Goal: Information Seeking & Learning: Learn about a topic

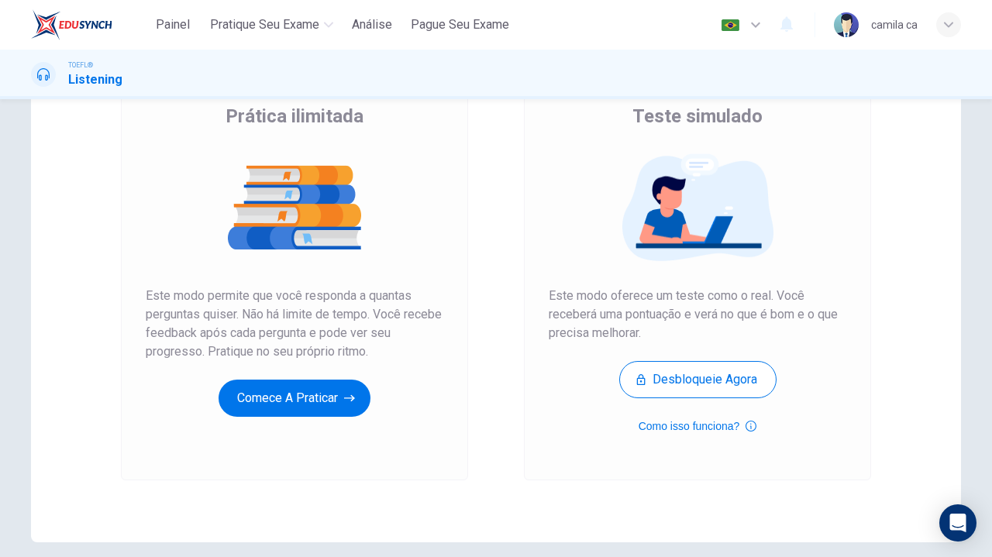
scroll to position [130, 0]
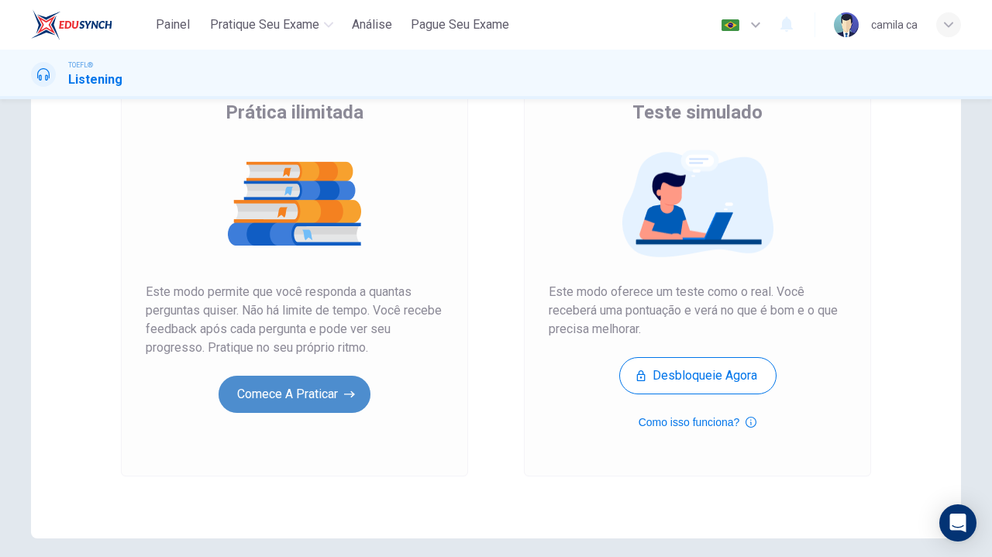
click at [313, 401] on button "Comece a praticar" at bounding box center [294, 394] width 152 height 37
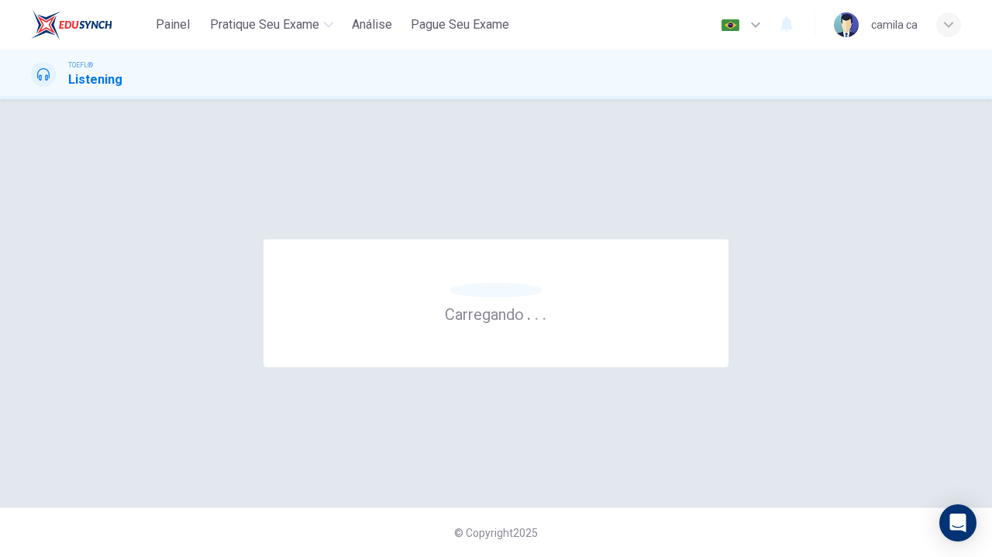
scroll to position [0, 0]
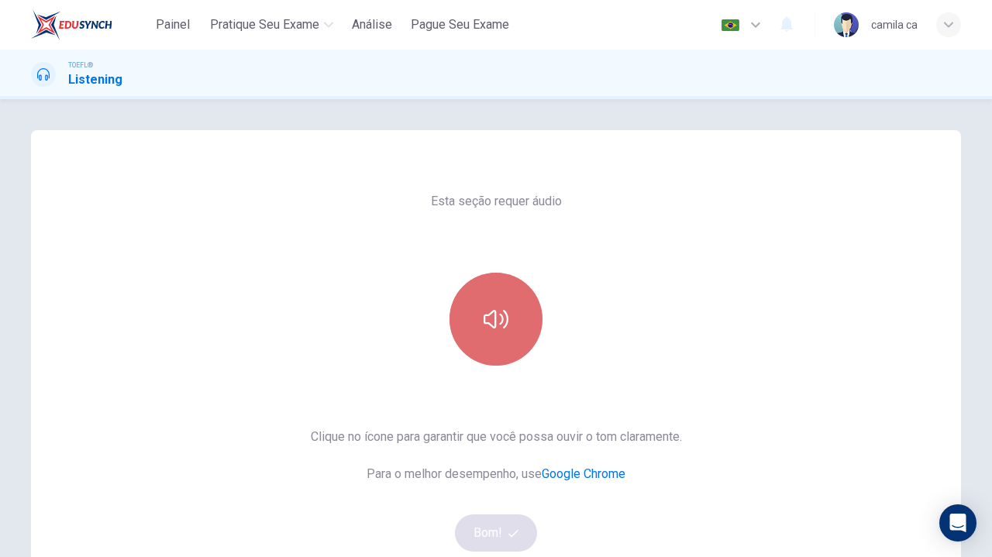
click at [479, 342] on button "button" at bounding box center [495, 319] width 93 height 93
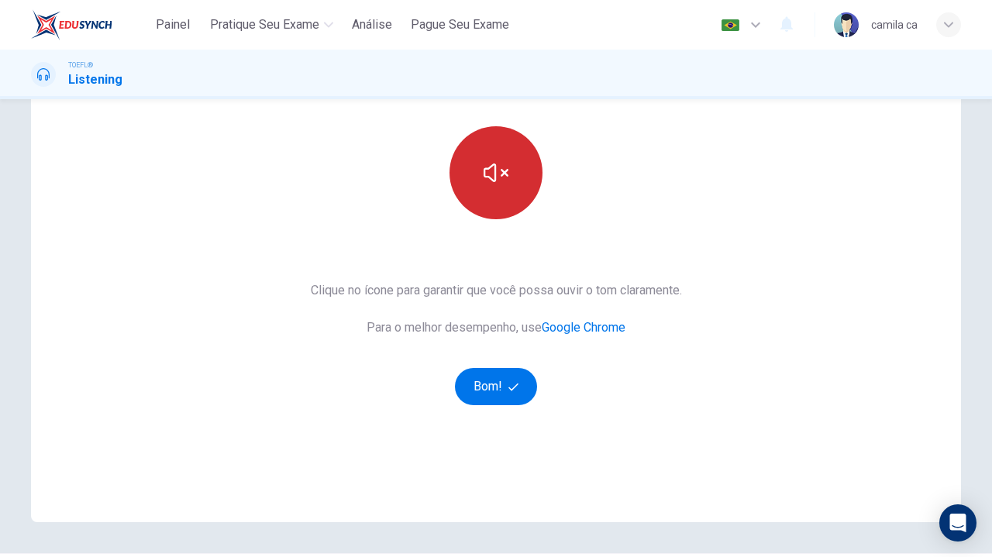
scroll to position [148, 0]
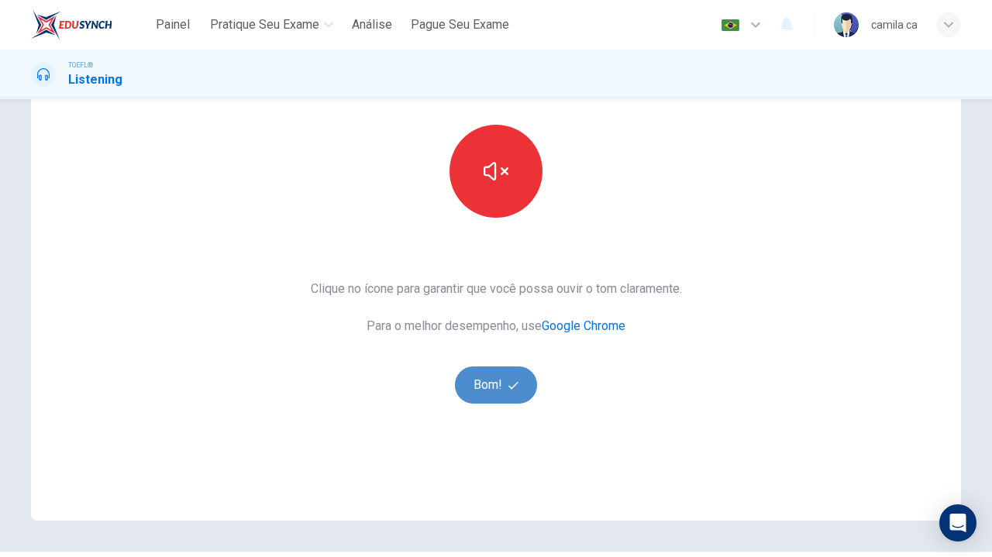
click at [487, 377] on button "Bom!" at bounding box center [496, 384] width 83 height 37
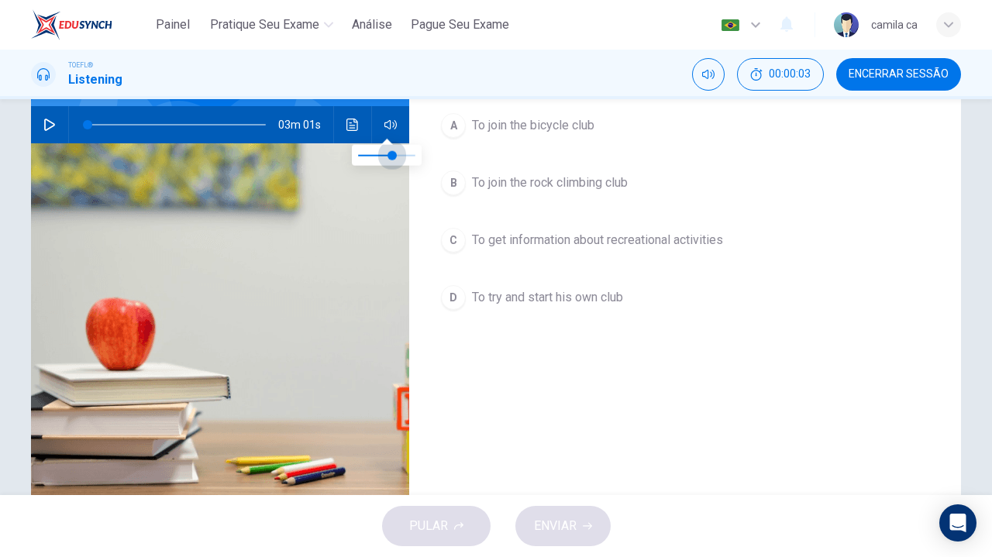
click at [394, 156] on span at bounding box center [386, 155] width 57 height 22
drag, startPoint x: 394, startPoint y: 156, endPoint x: 383, endPoint y: 157, distance: 11.0
click at [383, 157] on span at bounding box center [386, 154] width 9 height 9
click at [383, 157] on span at bounding box center [381, 154] width 9 height 9
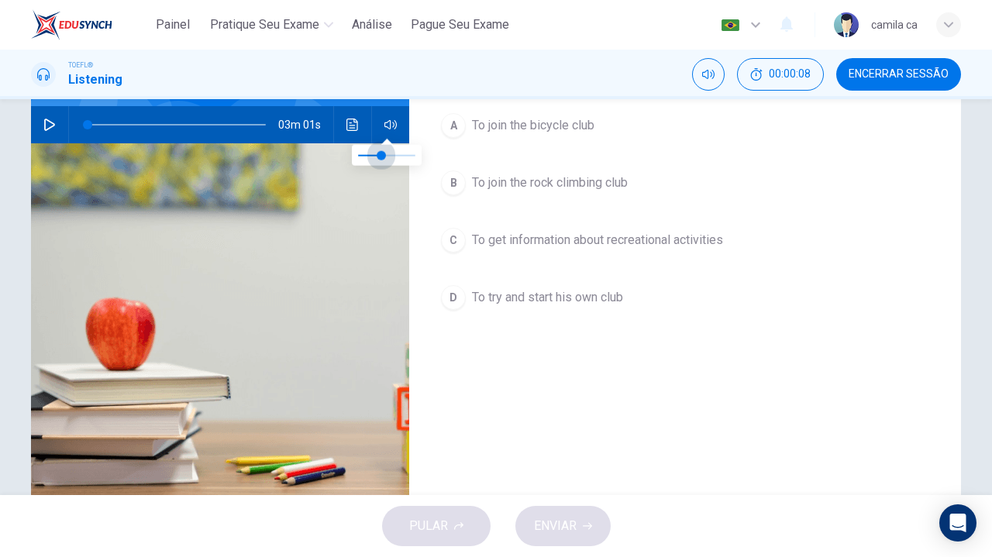
type input "0.5"
click at [389, 160] on span at bounding box center [386, 154] width 9 height 9
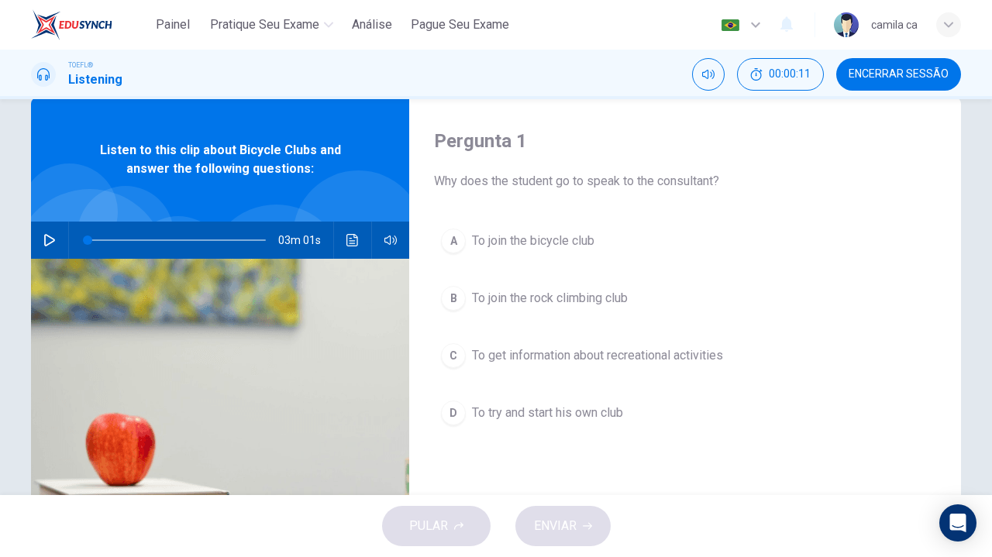
scroll to position [0, 0]
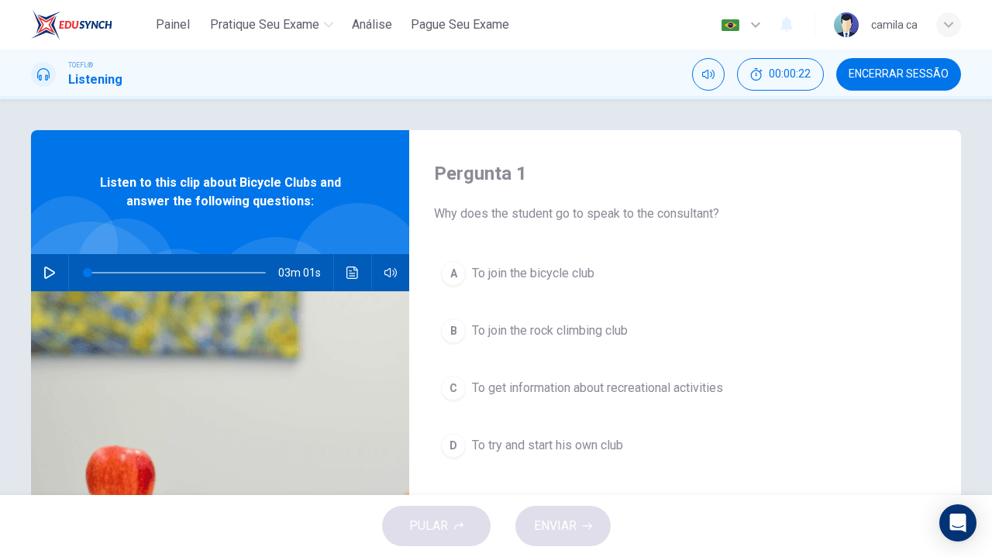
click at [37, 271] on button "button" at bounding box center [49, 272] width 25 height 37
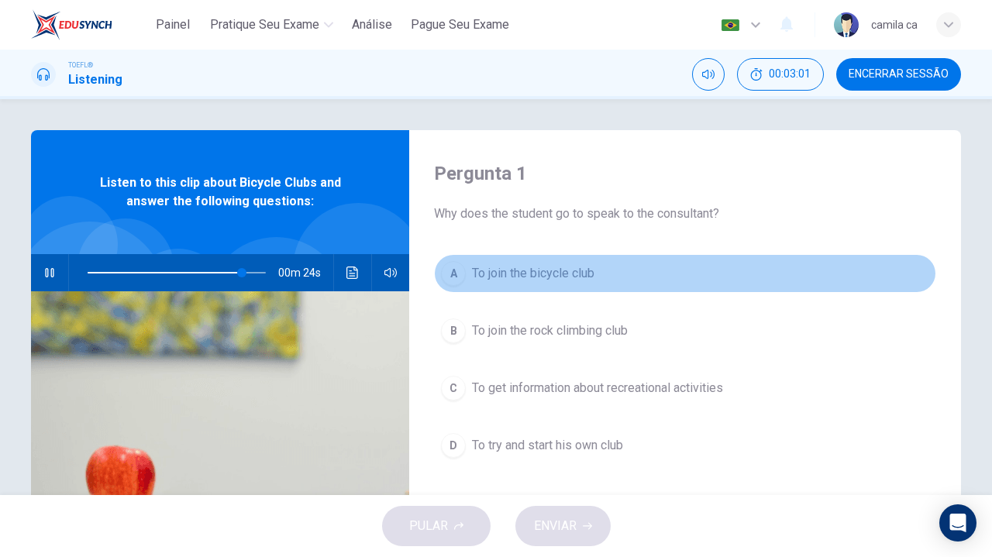
click at [460, 265] on button "A To join the bicycle club" at bounding box center [685, 273] width 502 height 39
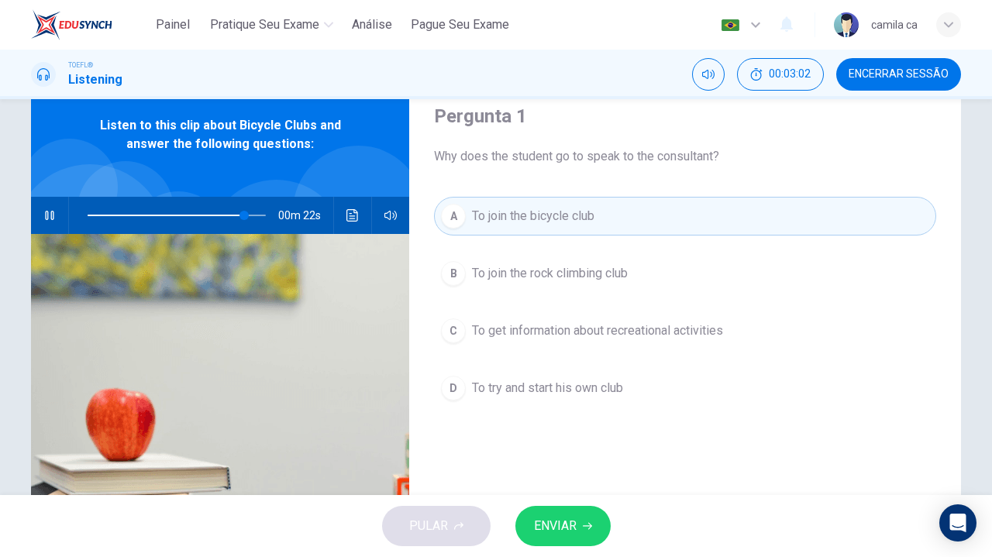
scroll to position [57, 0]
type input "0"
click at [548, 509] on button "ENVIAR" at bounding box center [562, 526] width 95 height 40
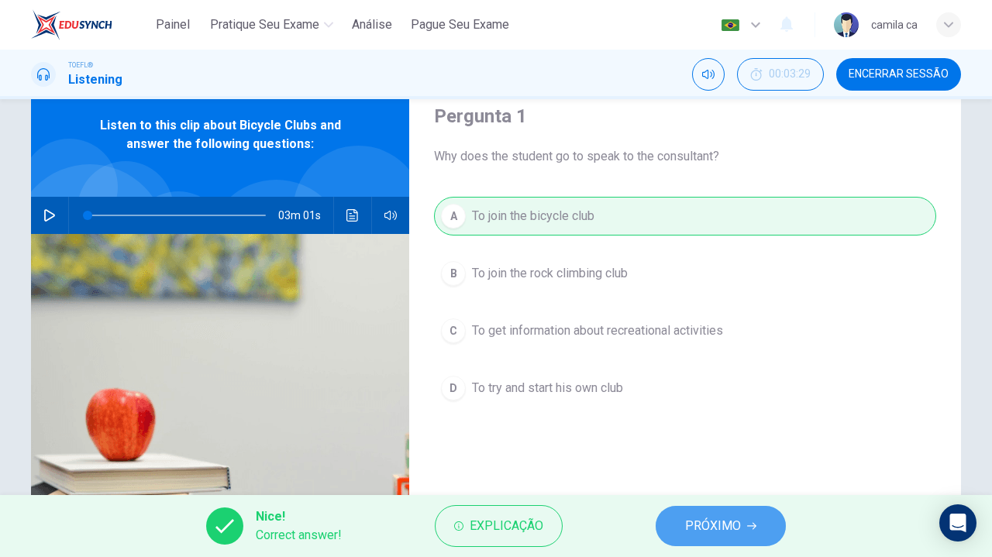
click at [730, 520] on span "PRÓXIMO" at bounding box center [713, 526] width 56 height 22
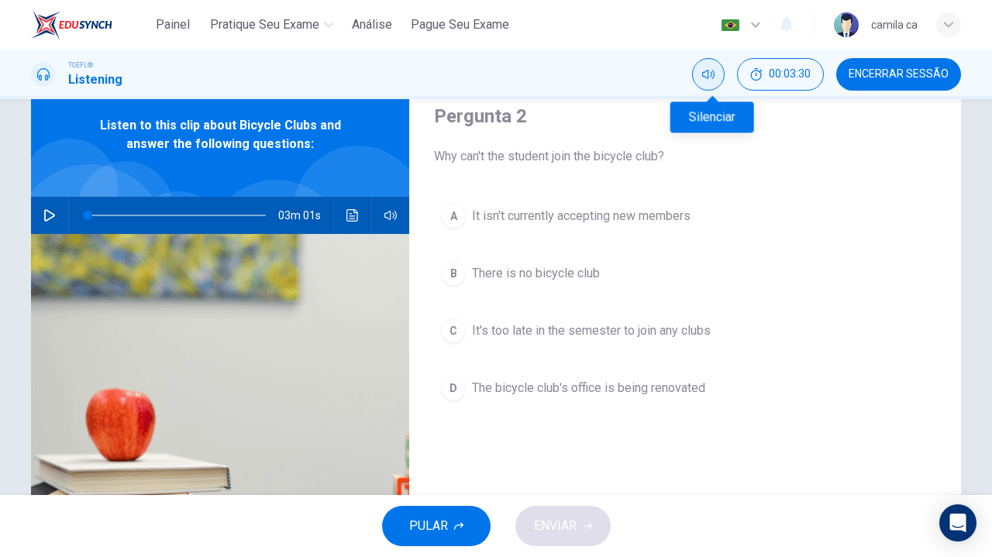
click at [711, 80] on button "Silenciar" at bounding box center [708, 74] width 33 height 33
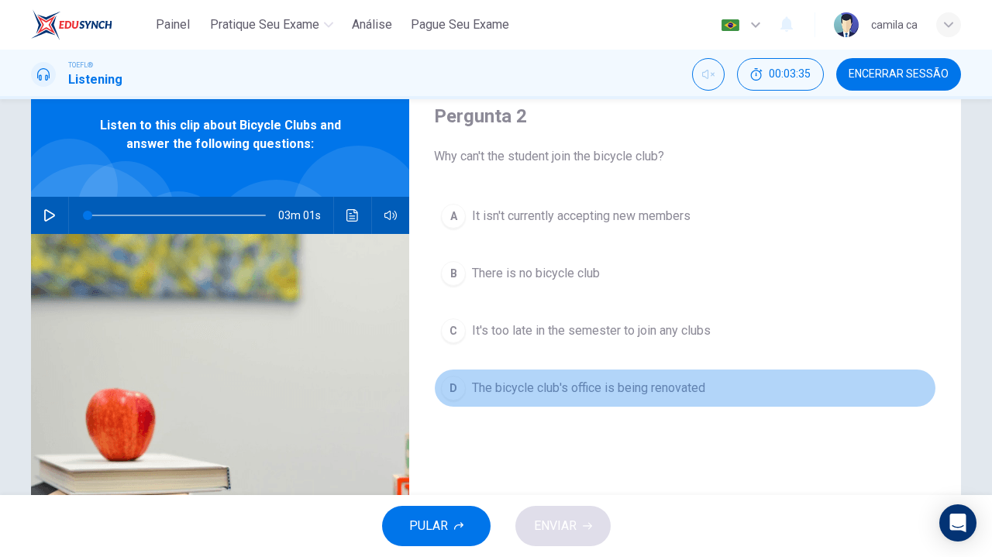
click at [534, 391] on span "The bicycle club's office is being renovated" at bounding box center [588, 388] width 233 height 19
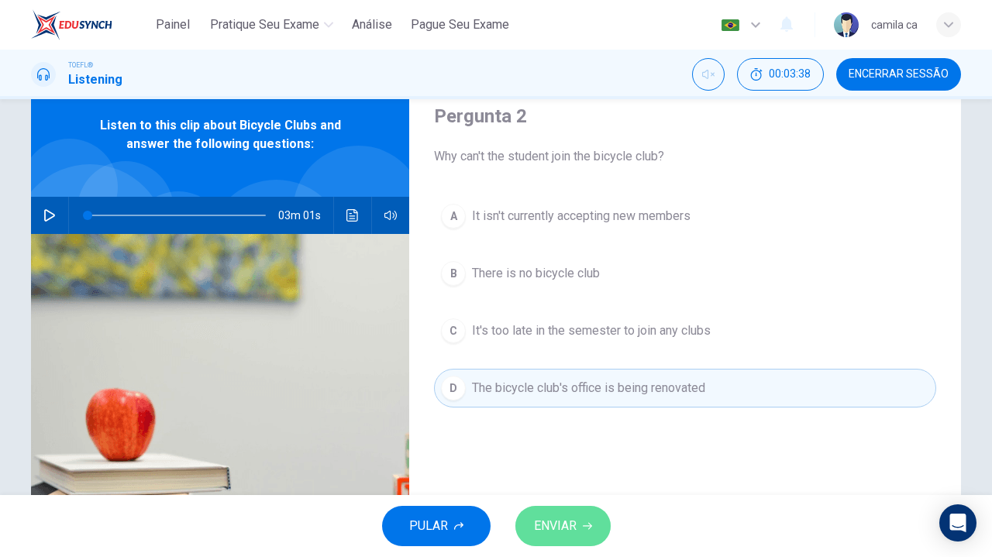
click at [551, 525] on span "ENVIAR" at bounding box center [555, 526] width 43 height 22
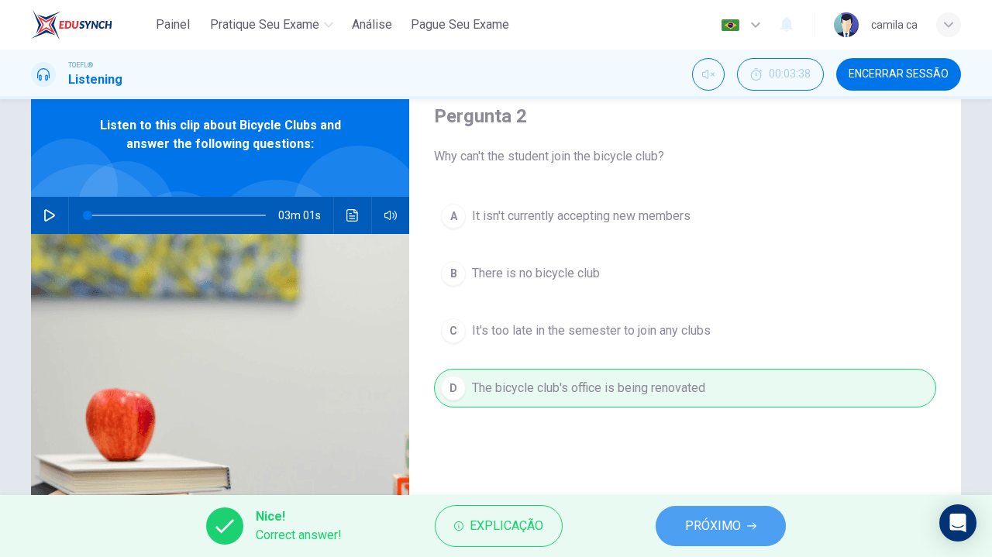
click at [716, 532] on span "PRÓXIMO" at bounding box center [713, 526] width 56 height 22
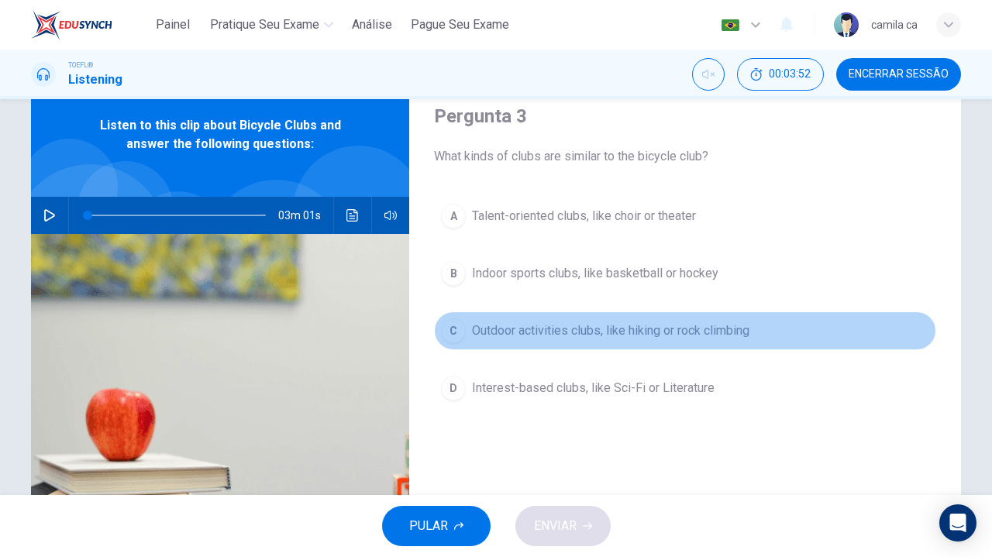
click at [611, 322] on span "Outdoor activities clubs, like hiking or rock climbing" at bounding box center [610, 331] width 277 height 19
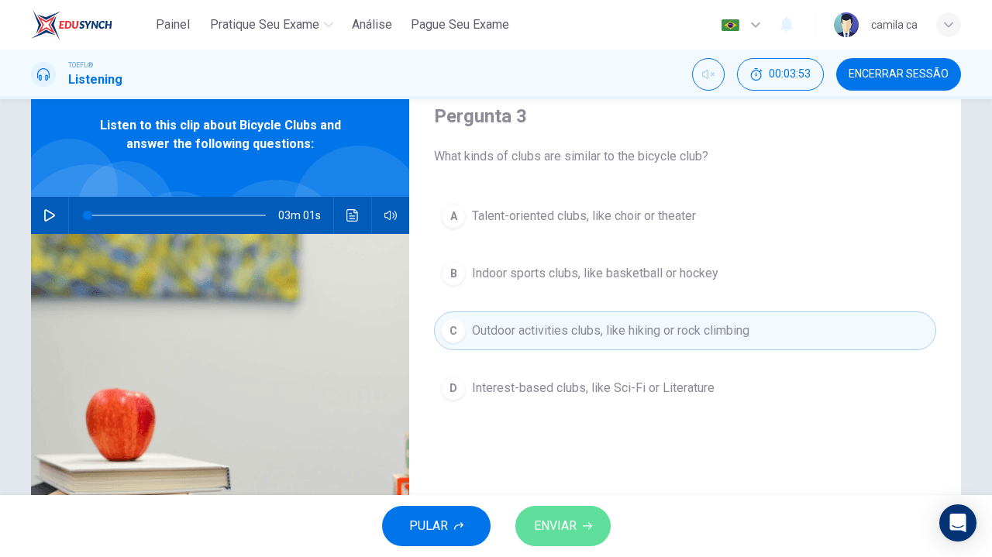
click at [580, 525] on button "ENVIAR" at bounding box center [562, 526] width 95 height 40
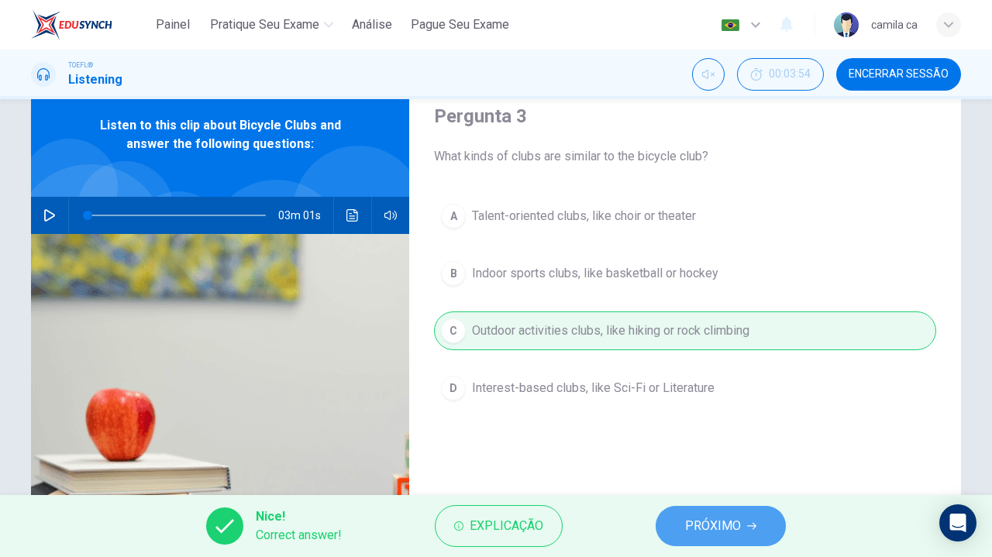
click at [722, 528] on span "PRÓXIMO" at bounding box center [713, 526] width 56 height 22
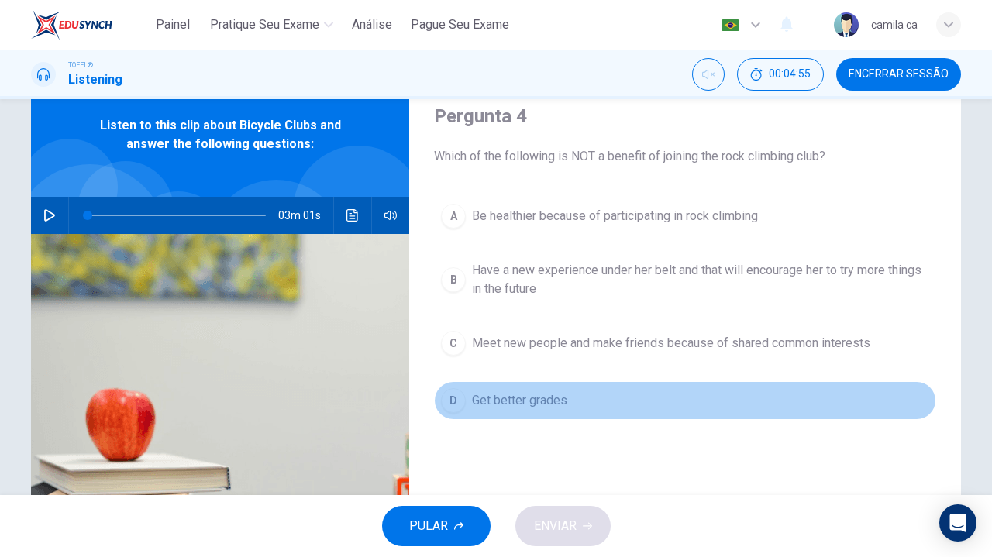
click at [575, 398] on button "D Get better grades" at bounding box center [685, 400] width 502 height 39
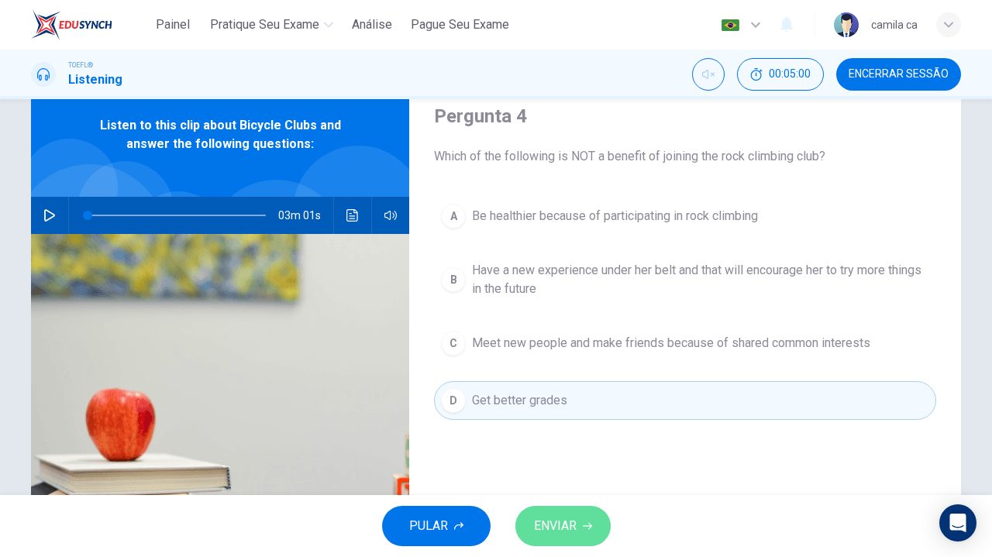
click at [556, 518] on span "ENVIAR" at bounding box center [555, 526] width 43 height 22
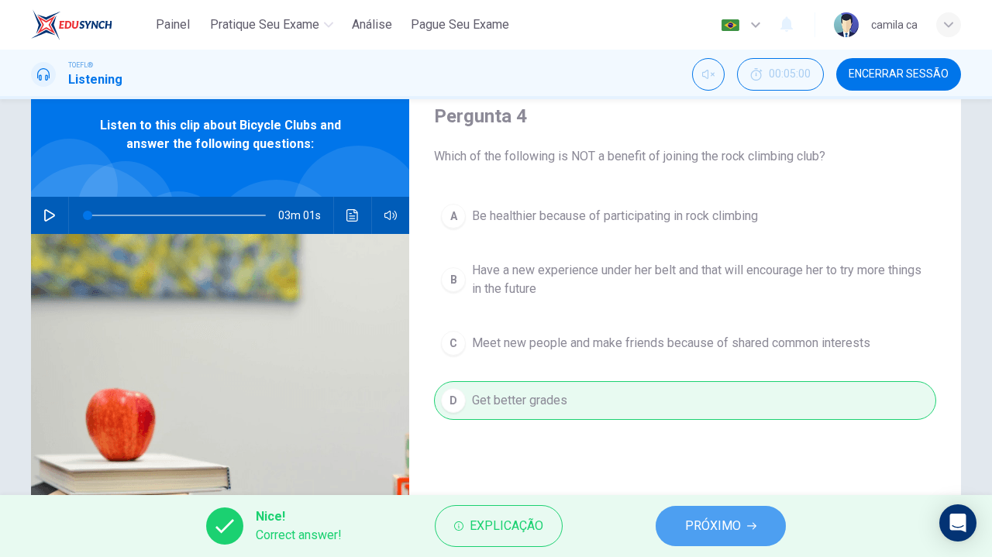
click at [693, 531] on span "PRÓXIMO" at bounding box center [713, 526] width 56 height 22
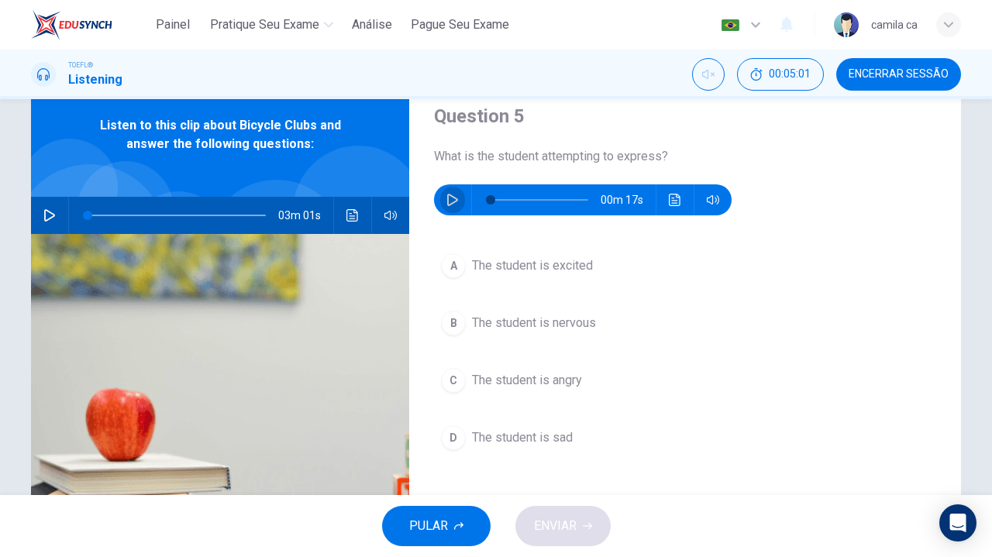
click at [452, 204] on icon "button" at bounding box center [452, 200] width 12 height 12
click at [707, 64] on button "Desilenciar" at bounding box center [708, 74] width 33 height 33
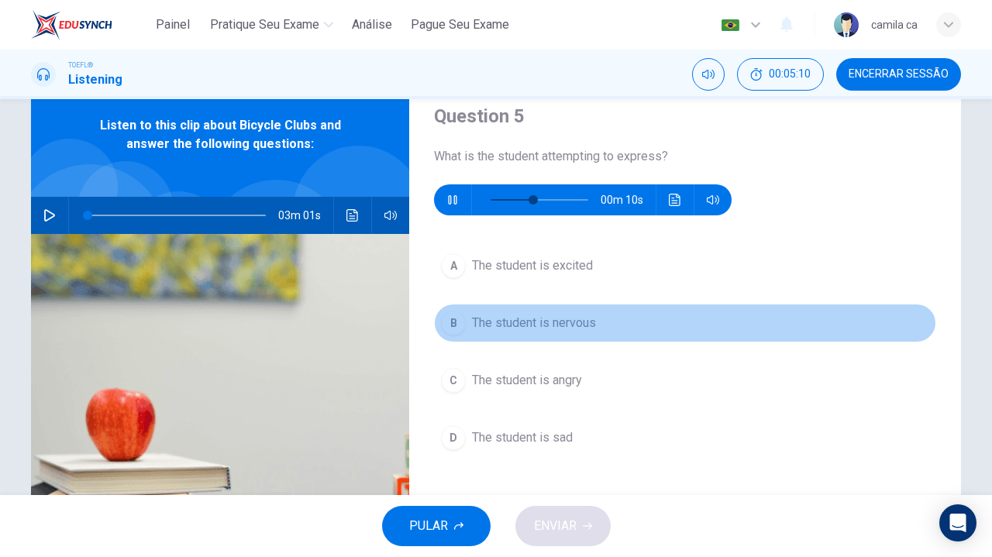
click at [576, 320] on span "The student is nervous" at bounding box center [534, 323] width 124 height 19
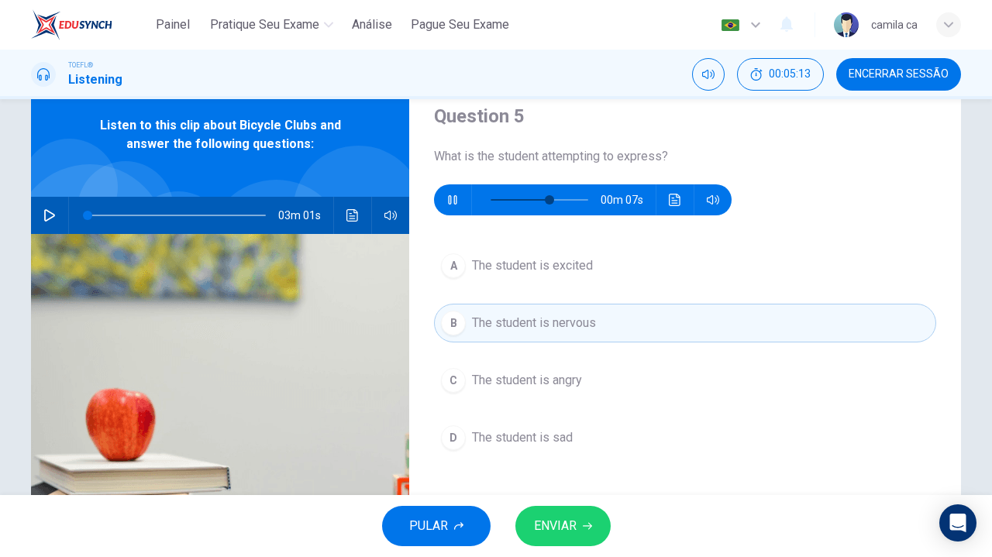
click at [566, 527] on span "ENVIAR" at bounding box center [555, 526] width 43 height 22
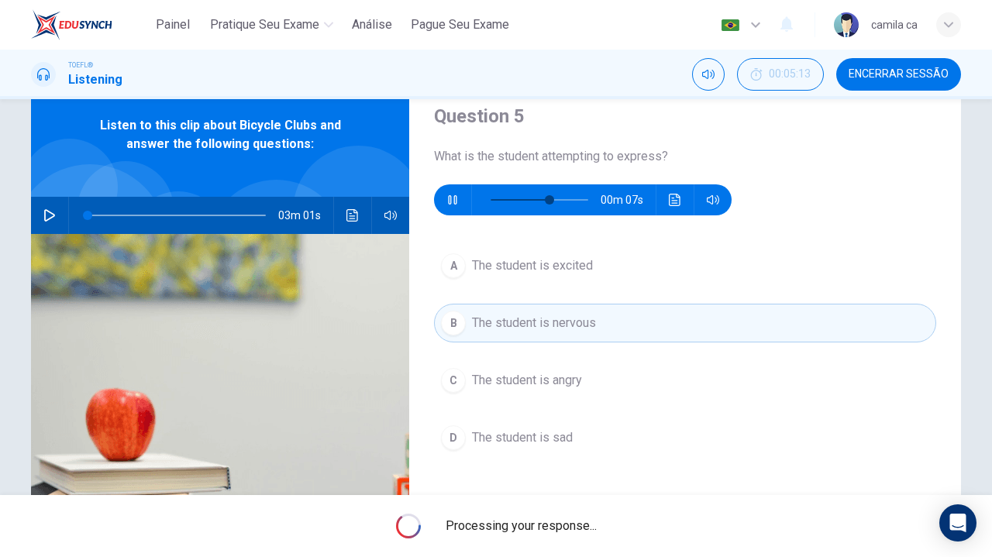
type input "66"
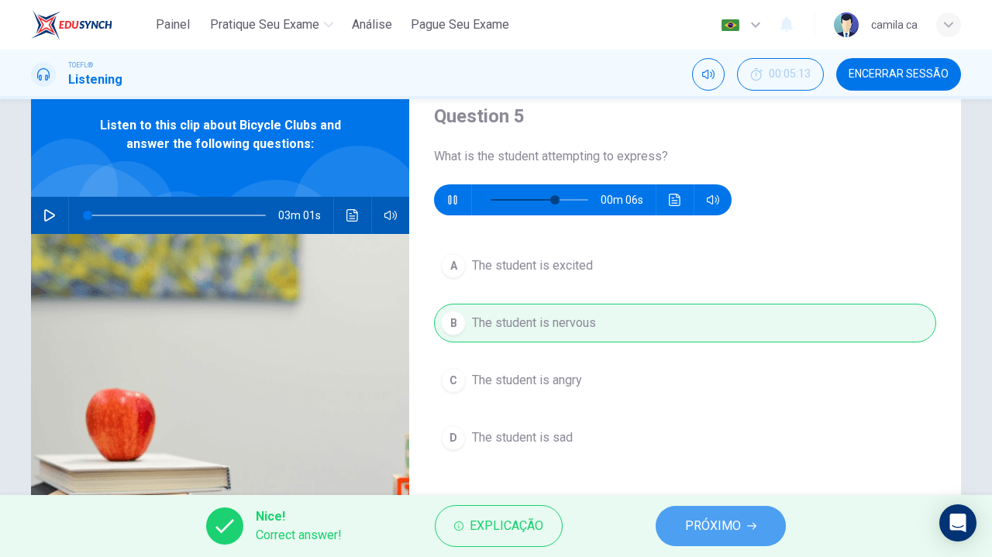
click at [700, 518] on span "PRÓXIMO" at bounding box center [713, 526] width 56 height 22
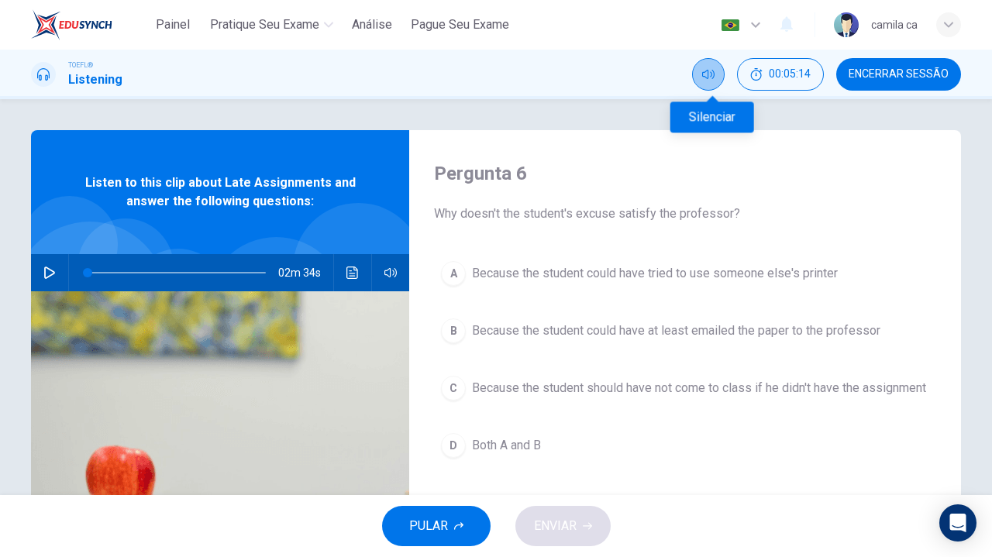
click at [714, 75] on icon "Silenciar" at bounding box center [708, 74] width 12 height 9
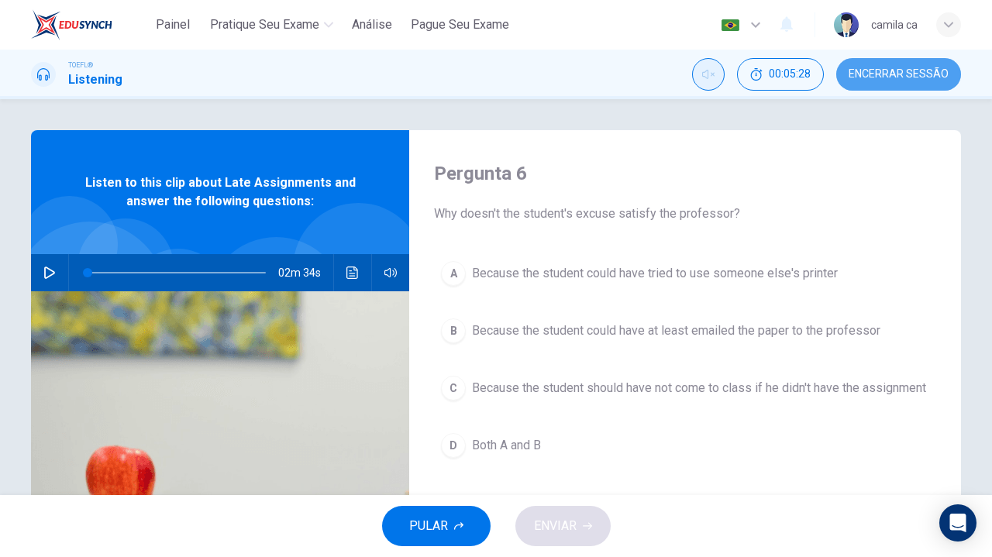
click at [905, 68] on span "Encerrar Sessão" at bounding box center [898, 74] width 100 height 12
